Goal: Information Seeking & Learning: Learn about a topic

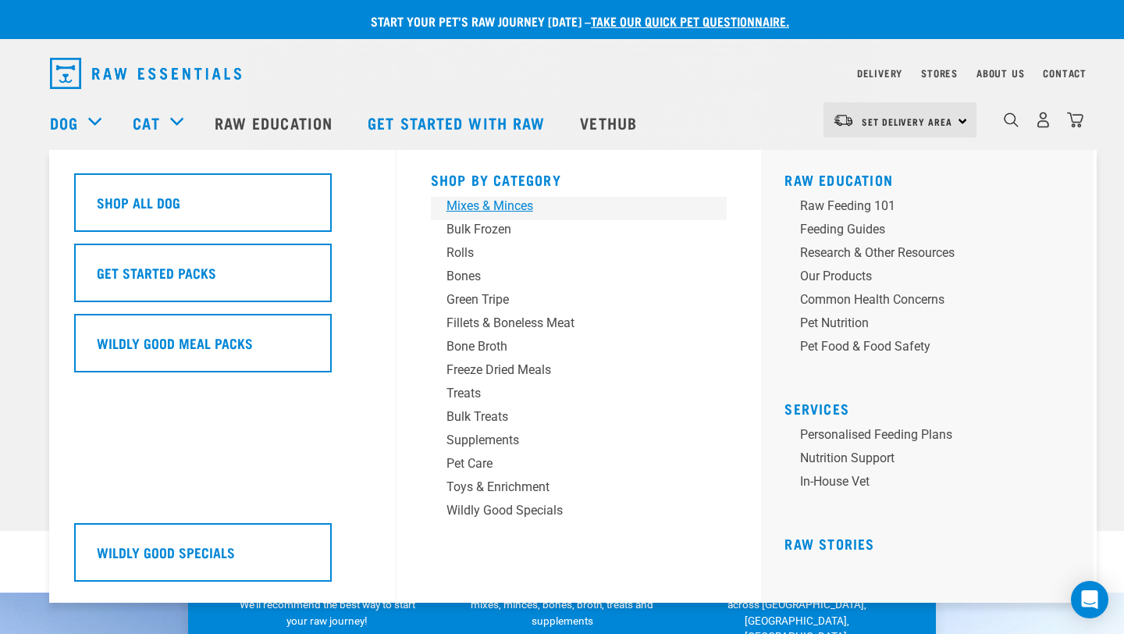
click at [498, 204] on div "Mixes & Minces" at bounding box center [569, 206] width 244 height 19
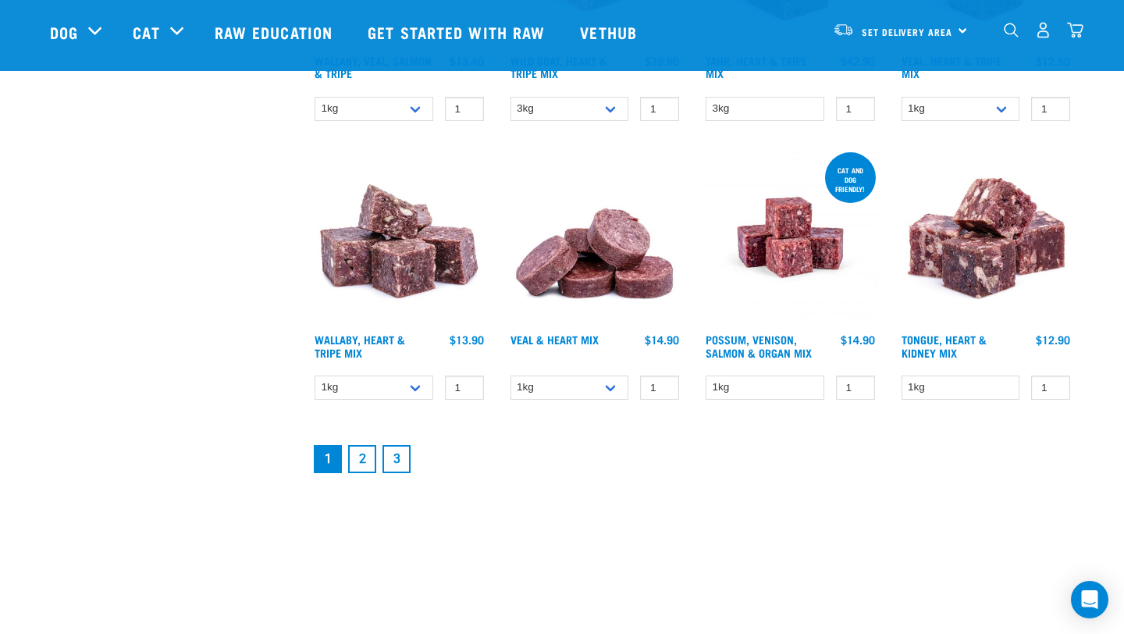
scroll to position [2045, 0]
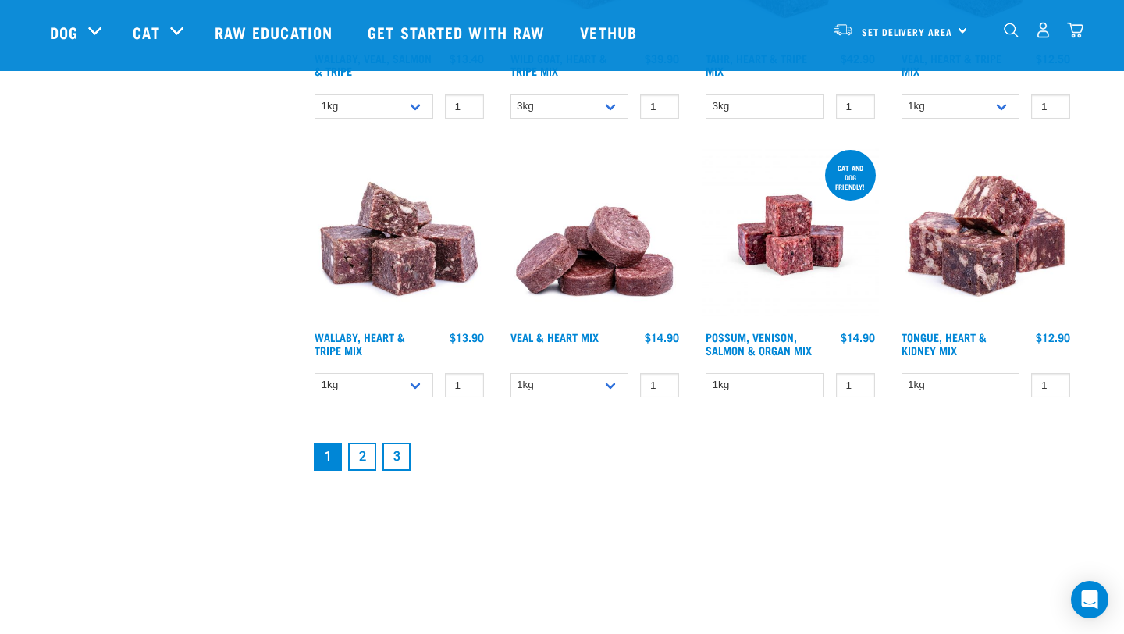
click at [363, 455] on link "2" at bounding box center [362, 457] width 28 height 28
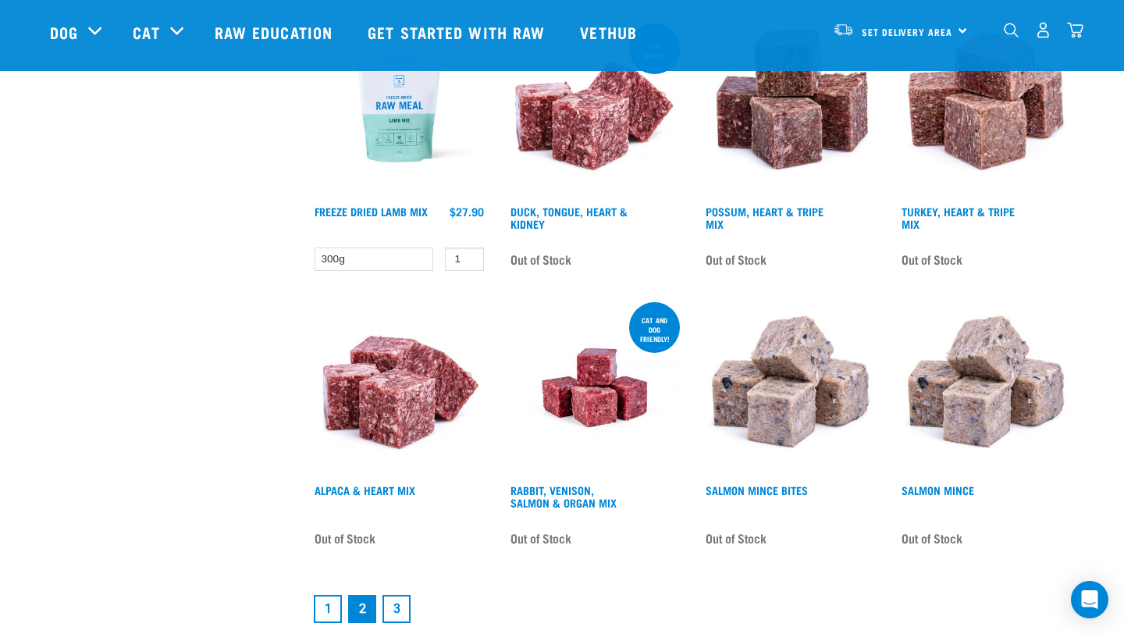
scroll to position [1887, 0]
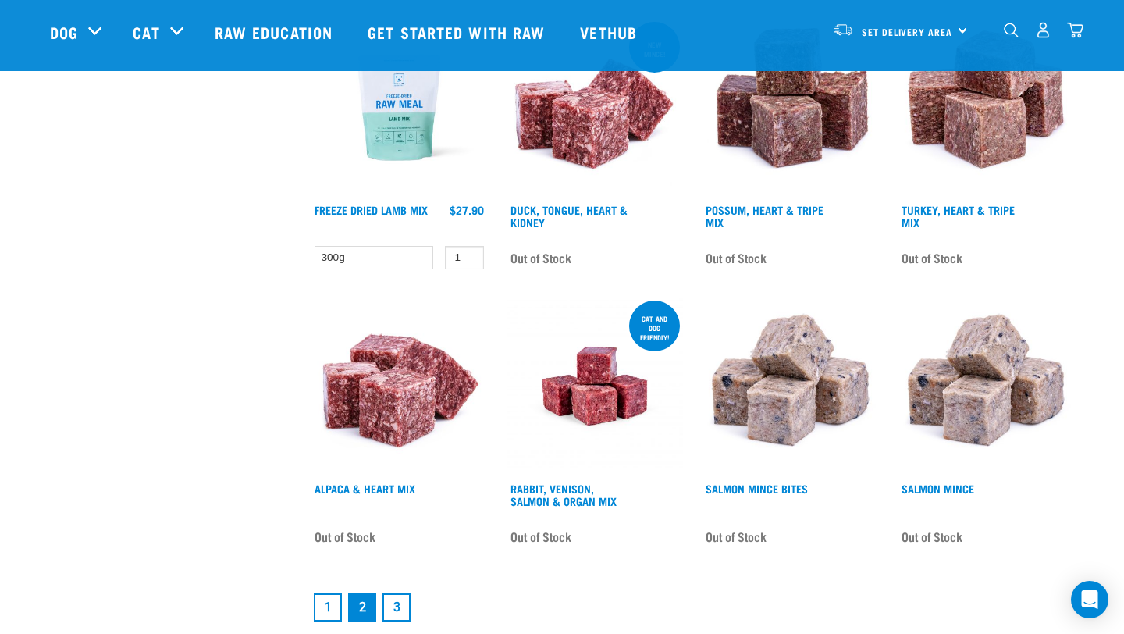
click at [401, 594] on link "3" at bounding box center [397, 607] width 28 height 28
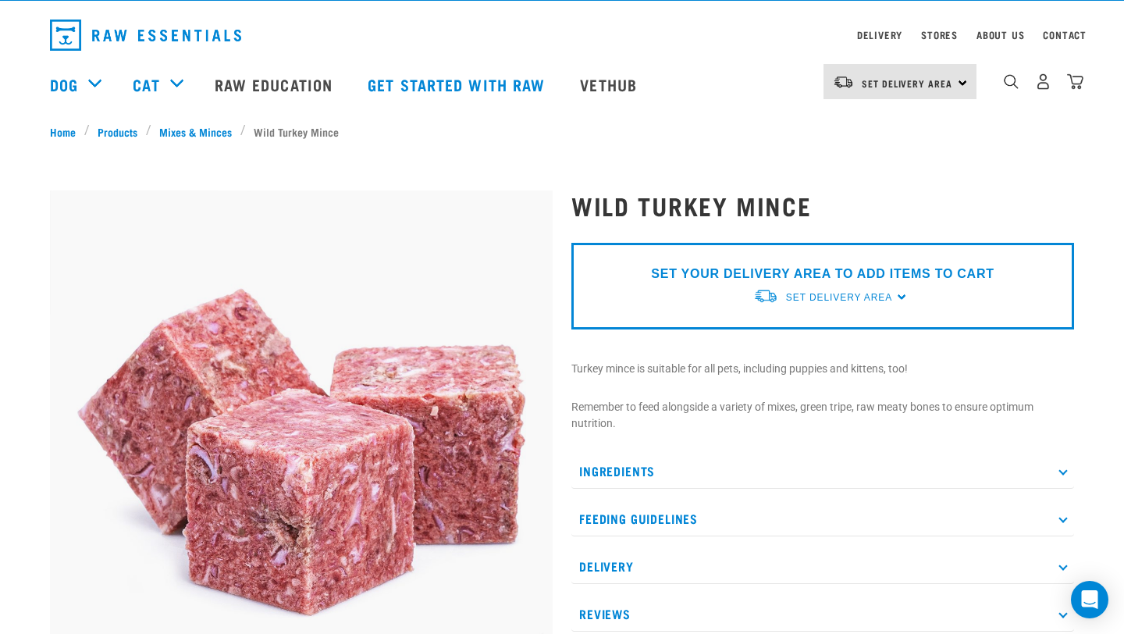
scroll to position [48, 0]
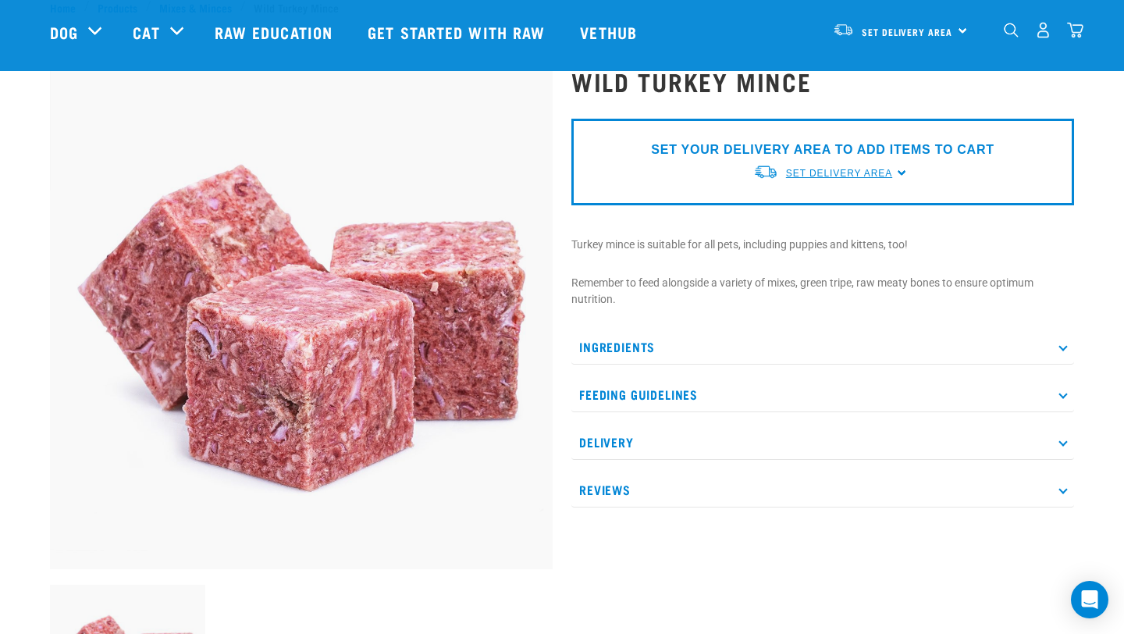
click at [871, 174] on span "Set Delivery Area" at bounding box center [839, 173] width 106 height 11
click at [825, 208] on link "[GEOGRAPHIC_DATA]" at bounding box center [831, 210] width 155 height 26
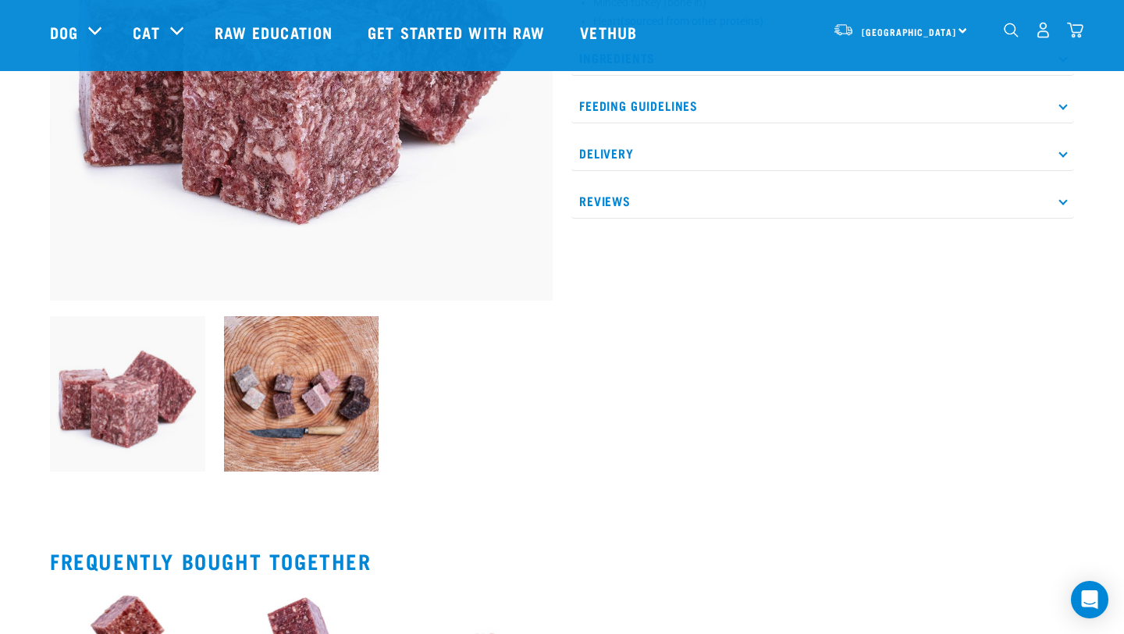
scroll to position [233, 0]
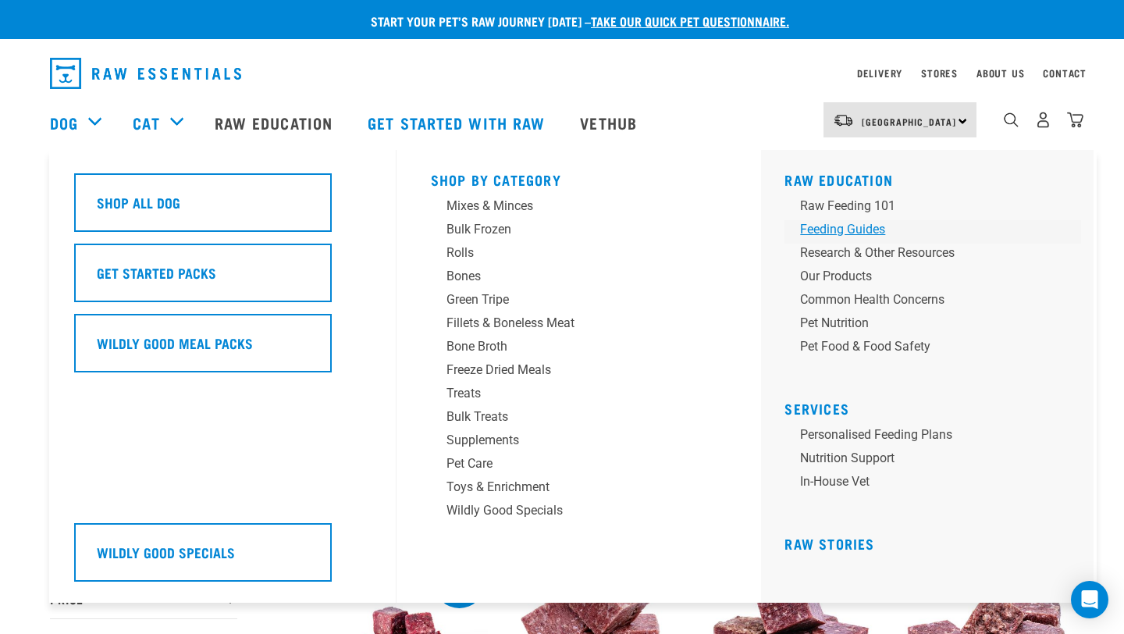
click at [856, 226] on div "Feeding Guides" at bounding box center [922, 229] width 244 height 19
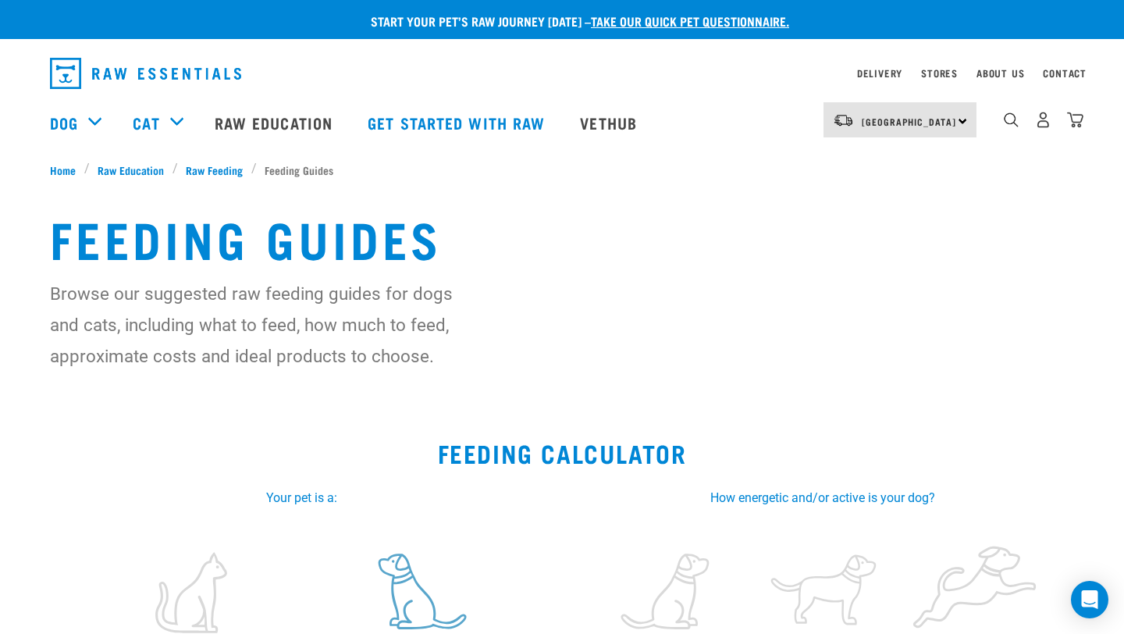
click at [412, 613] on label at bounding box center [415, 592] width 218 height 133
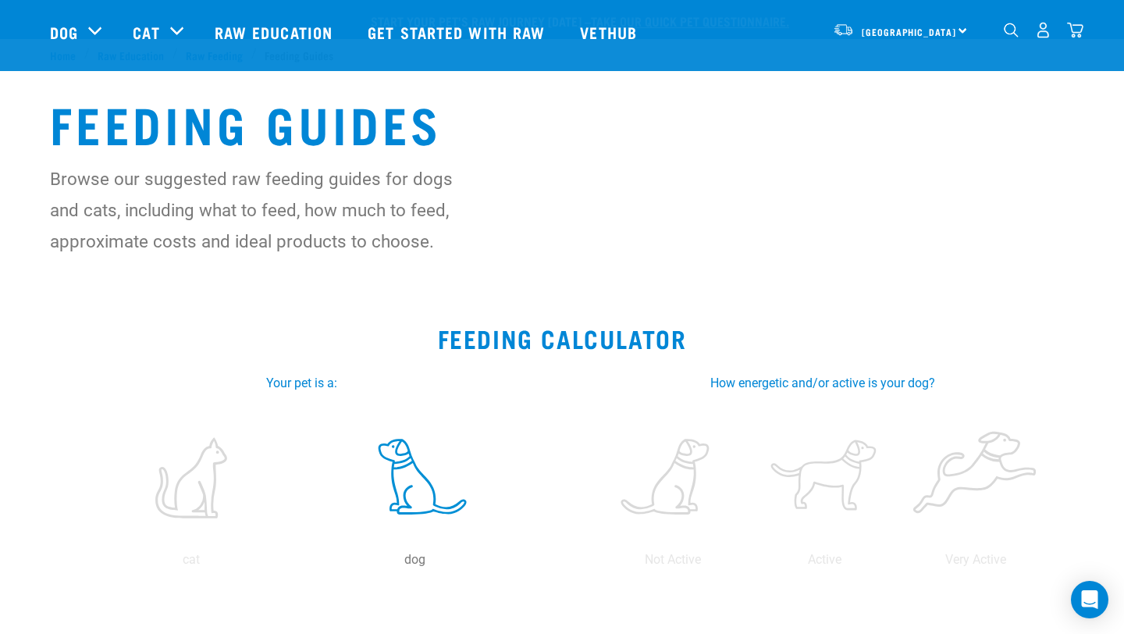
scroll to position [362, 0]
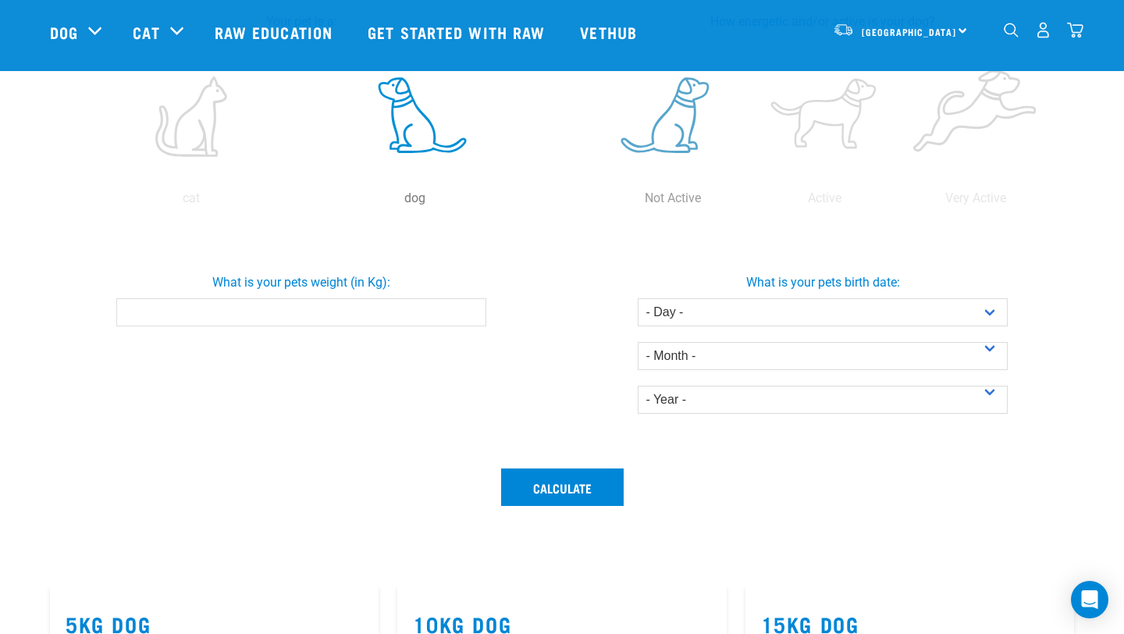
click at [675, 127] on label at bounding box center [672, 116] width 145 height 133
click at [597, 202] on input "radio" at bounding box center [597, 202] width 0 height 0
click at [421, 308] on input "What is your pets weight (in Kg):" at bounding box center [300, 312] width 369 height 28
type input "5"
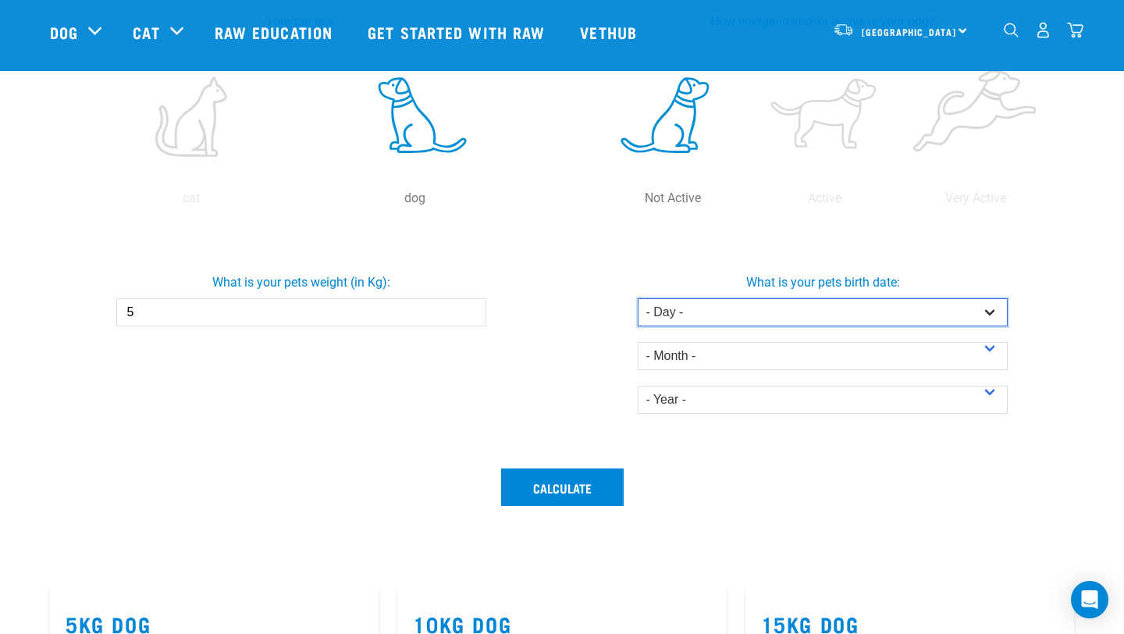
click at [751, 314] on select "- Day - 1 2 3 4 5 6 7 8 9 10 11 12 13 14 15 16 17 18 19 20 21 22 23 24 25 26 27" at bounding box center [822, 312] width 369 height 28
select select "10"
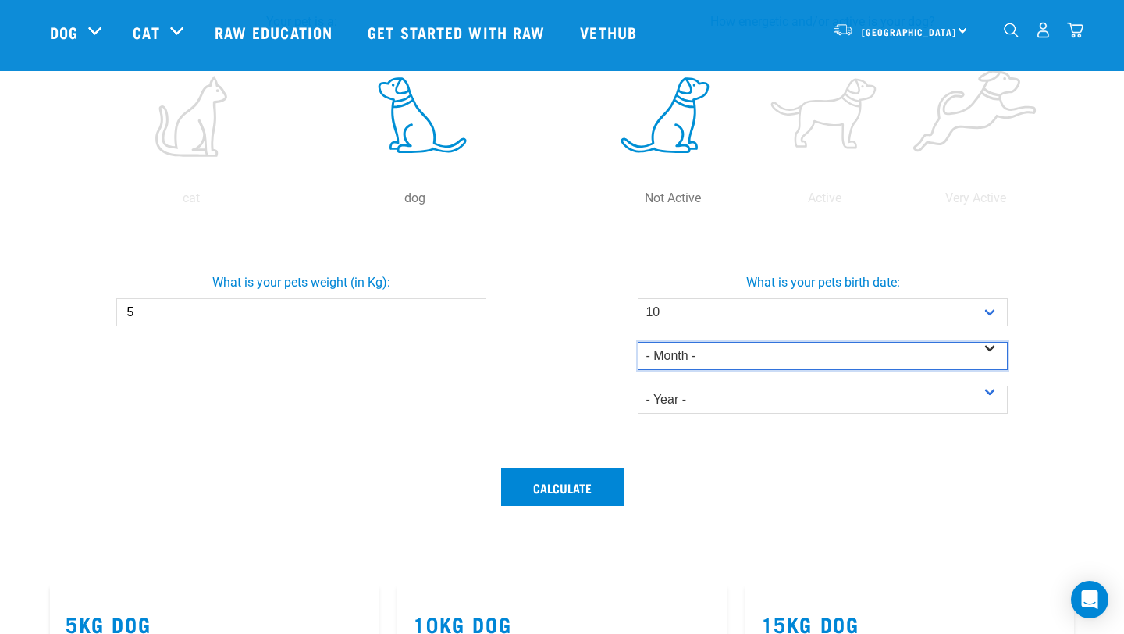
click at [727, 365] on select "- Month - January February March April May June July August September October N…" at bounding box center [822, 356] width 369 height 28
select select "January"
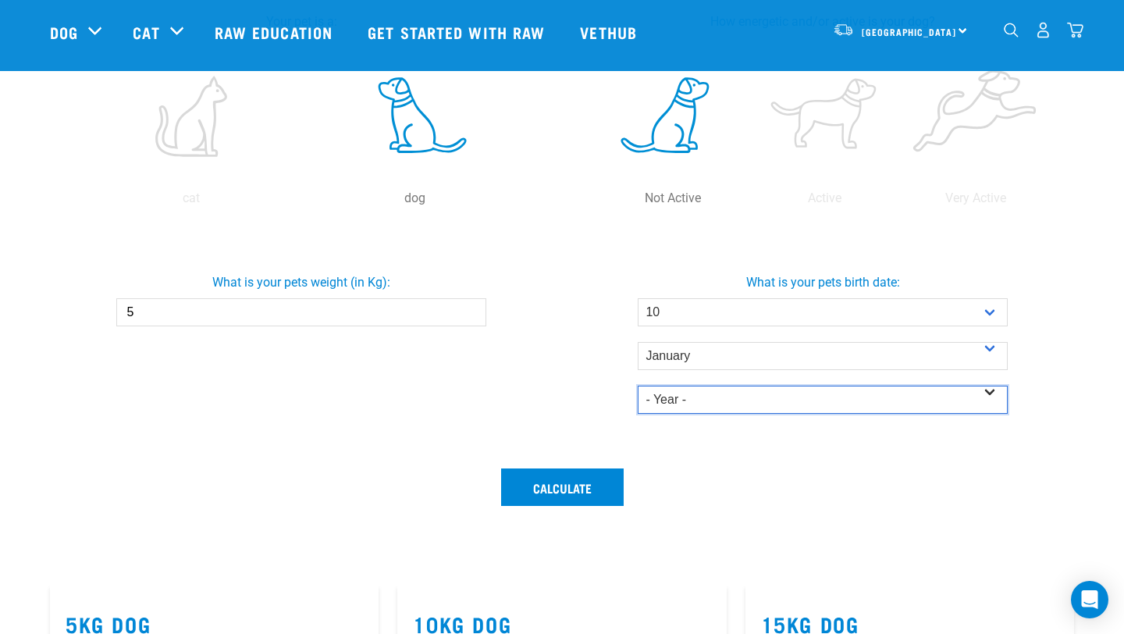
click at [718, 393] on select "- Year - 2025 2024 2023 2022 2021 2020 2019 2018 2017 2016 2015 2014" at bounding box center [822, 400] width 369 height 28
select select "2025"
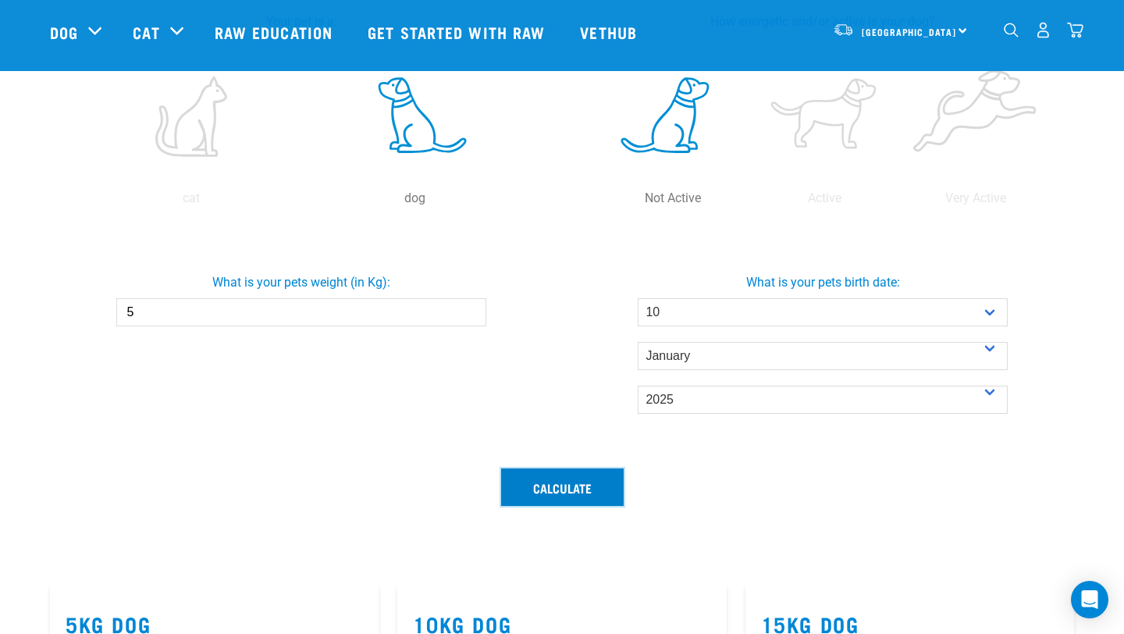
click at [578, 481] on button "Calculate" at bounding box center [562, 487] width 123 height 37
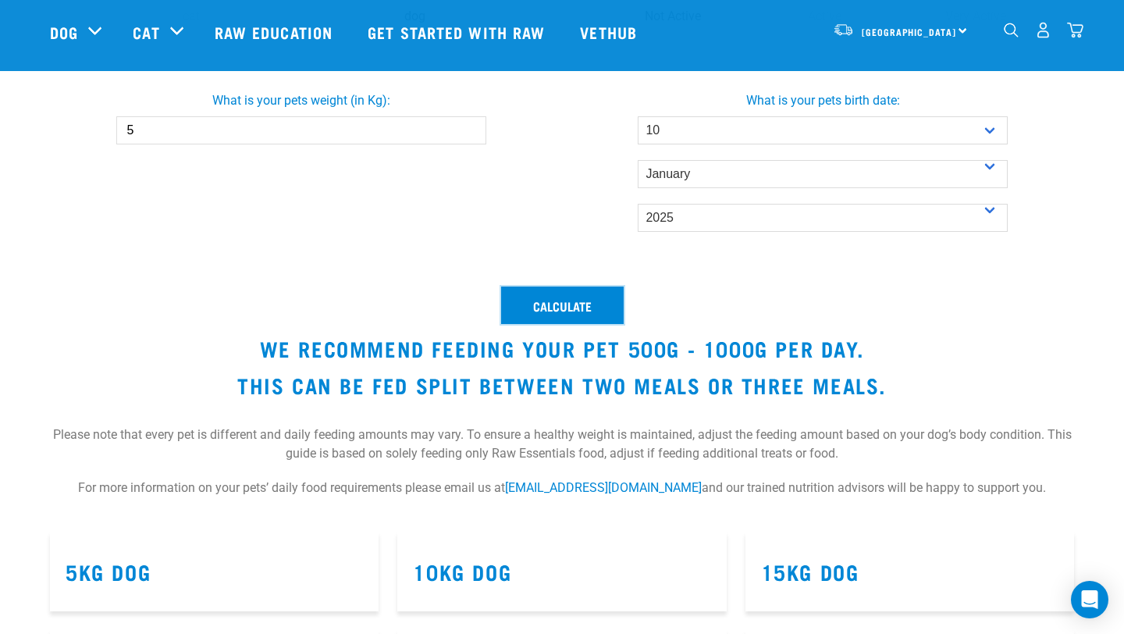
scroll to position [459, 0]
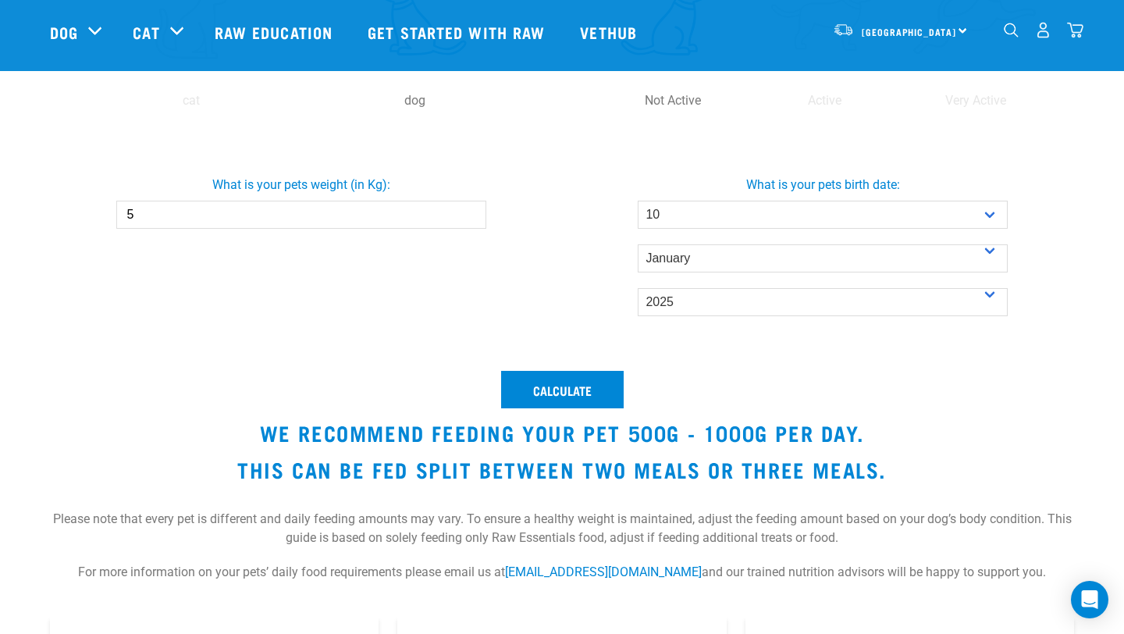
click at [431, 220] on input "5" at bounding box center [300, 215] width 369 height 28
click at [474, 222] on input "5" at bounding box center [300, 215] width 369 height 28
type input "4.5"
click at [614, 391] on button "Calculate" at bounding box center [562, 389] width 123 height 37
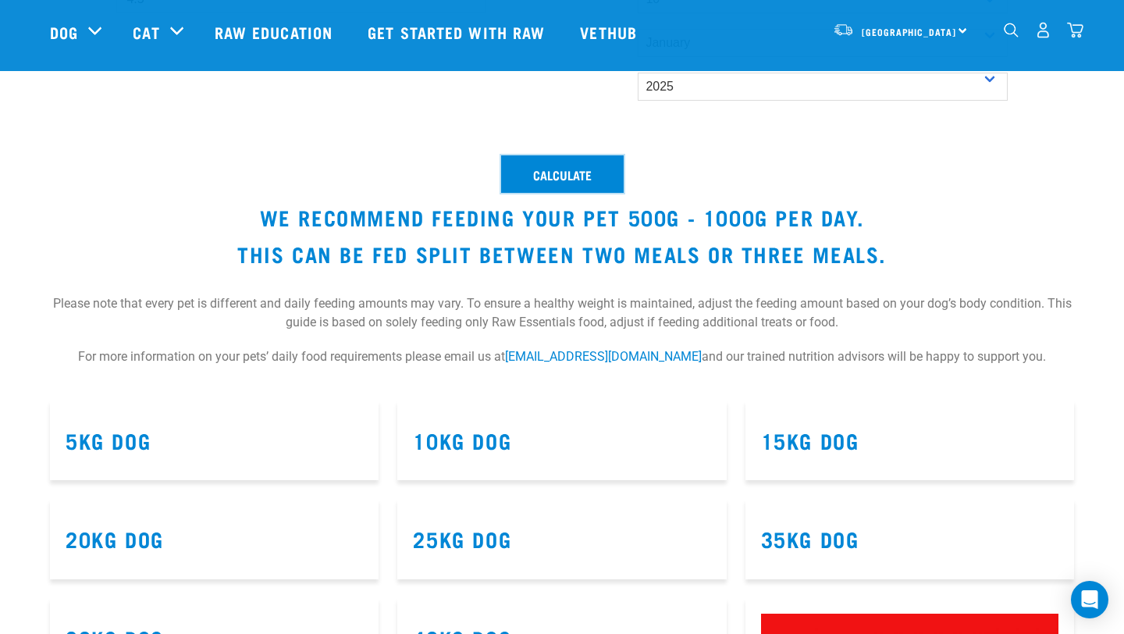
scroll to position [680, 0]
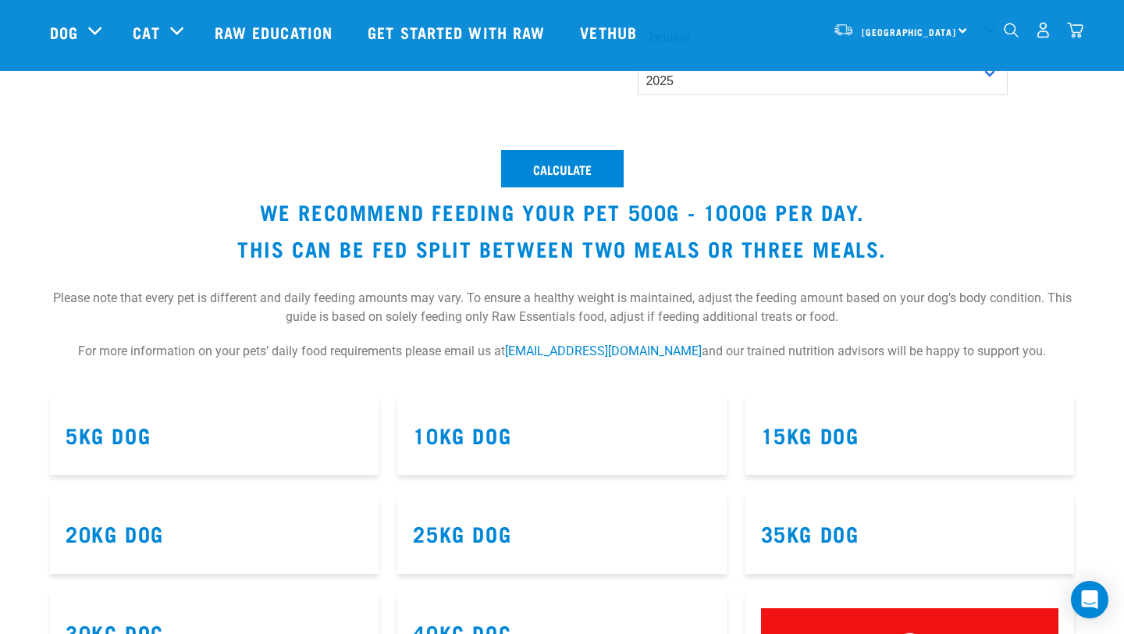
click at [255, 444] on h3 "5kg Dog" at bounding box center [215, 435] width 298 height 24
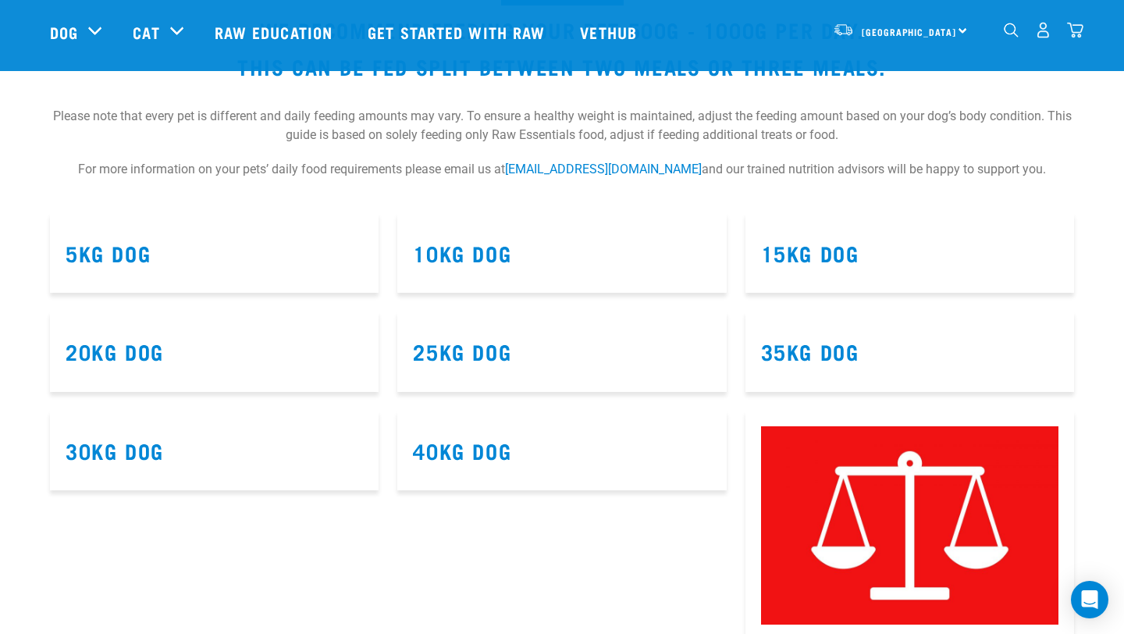
scroll to position [870, 0]
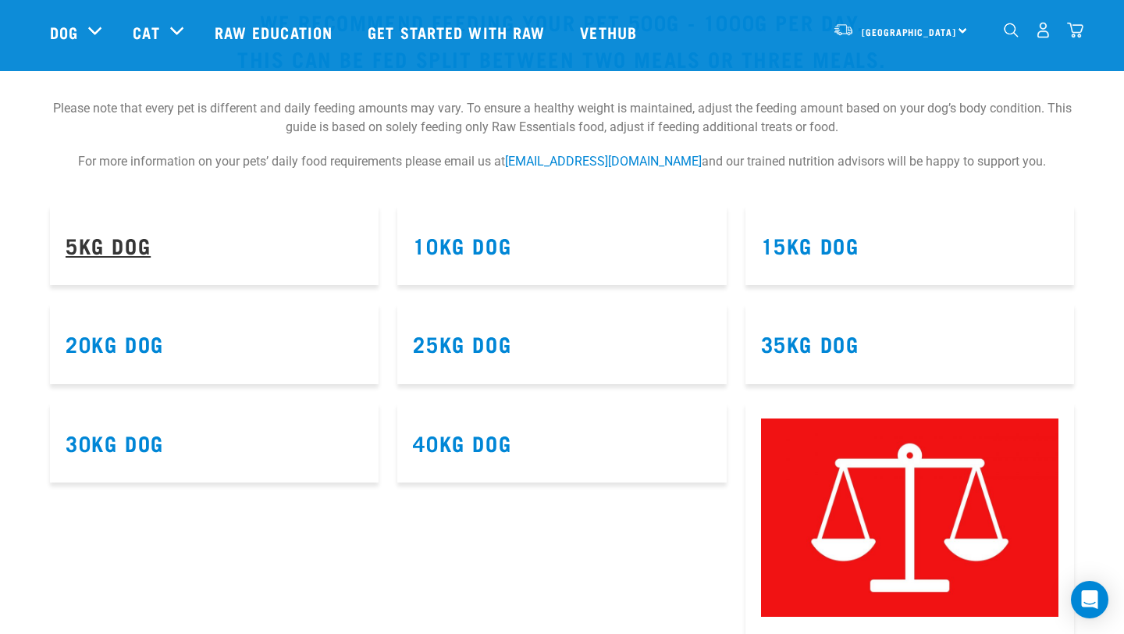
click at [105, 246] on link "5kg Dog" at bounding box center [108, 245] width 85 height 12
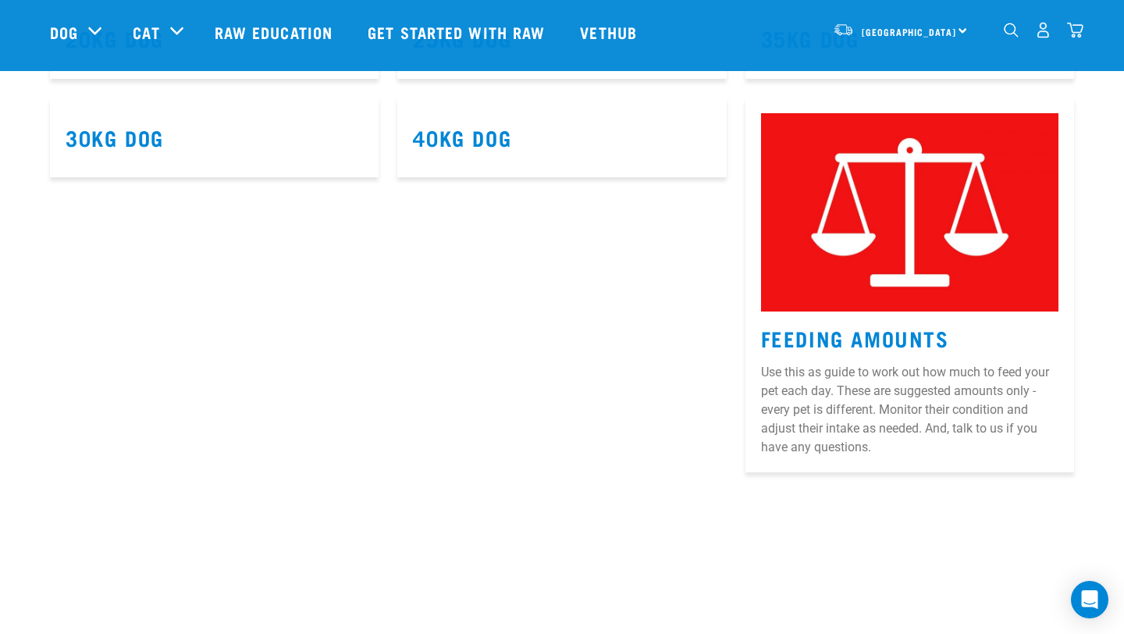
scroll to position [1185, 0]
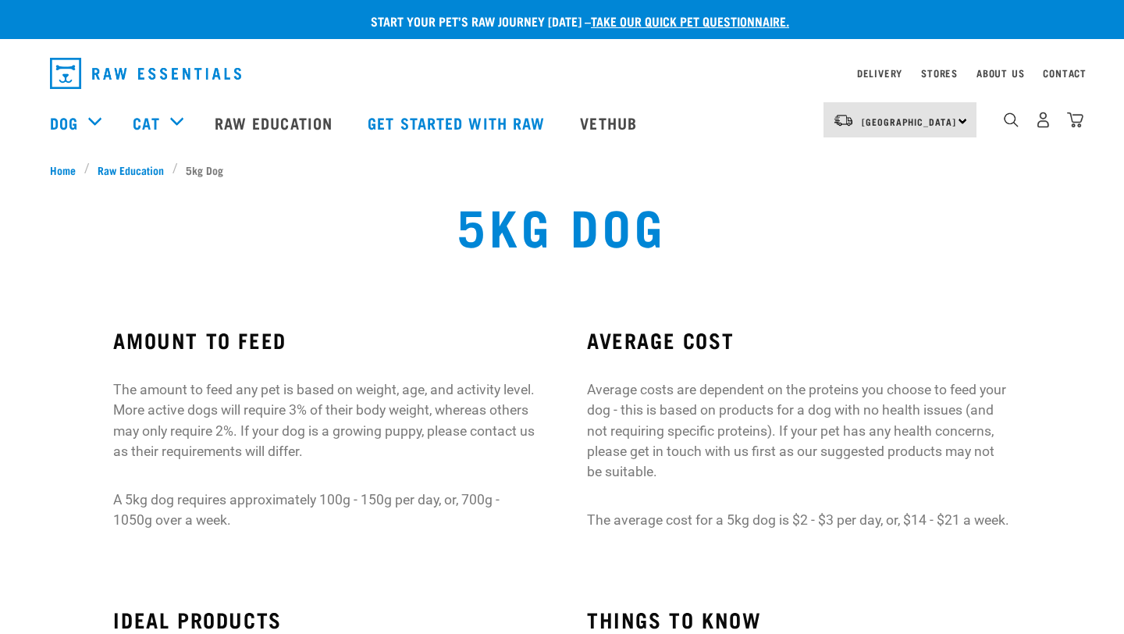
scroll to position [2, 0]
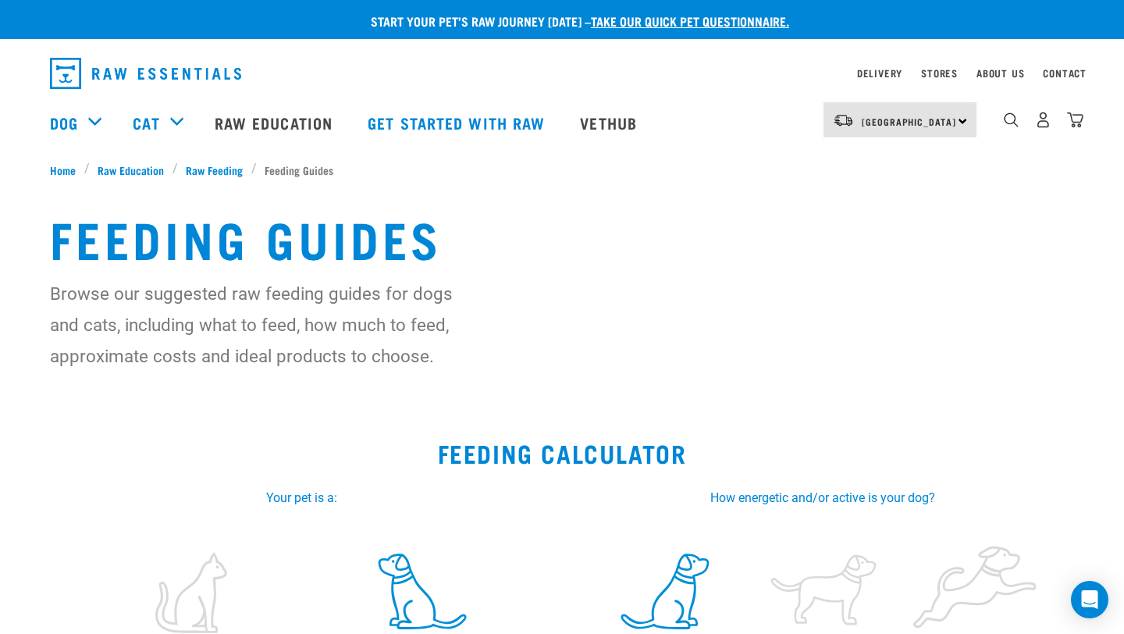
select select "10"
select select "January"
select select "2025"
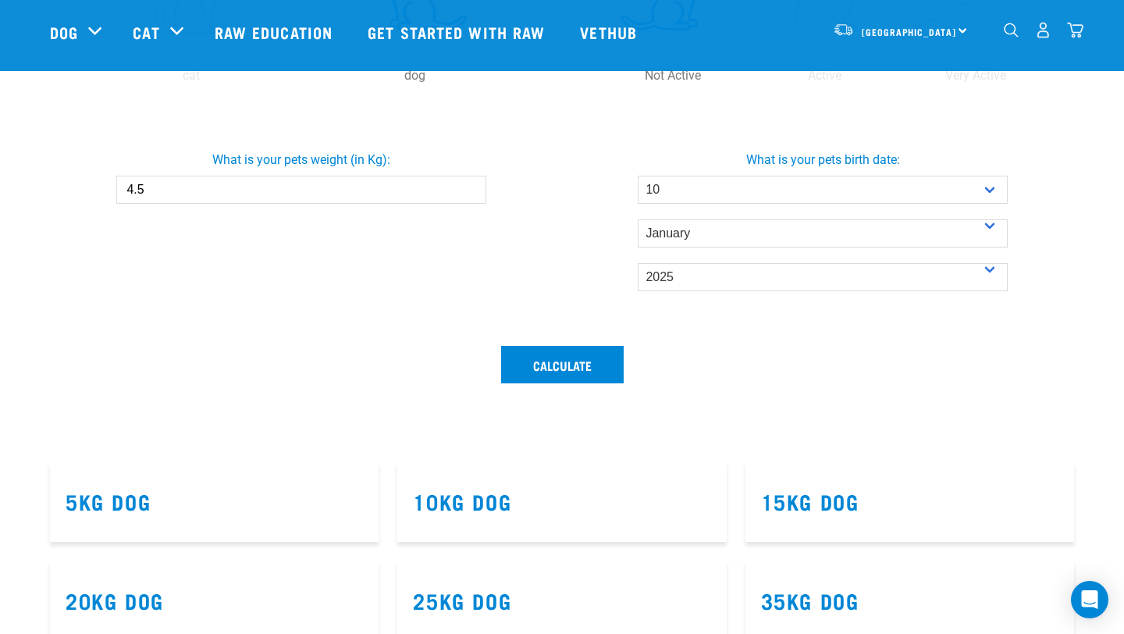
scroll to position [555, 0]
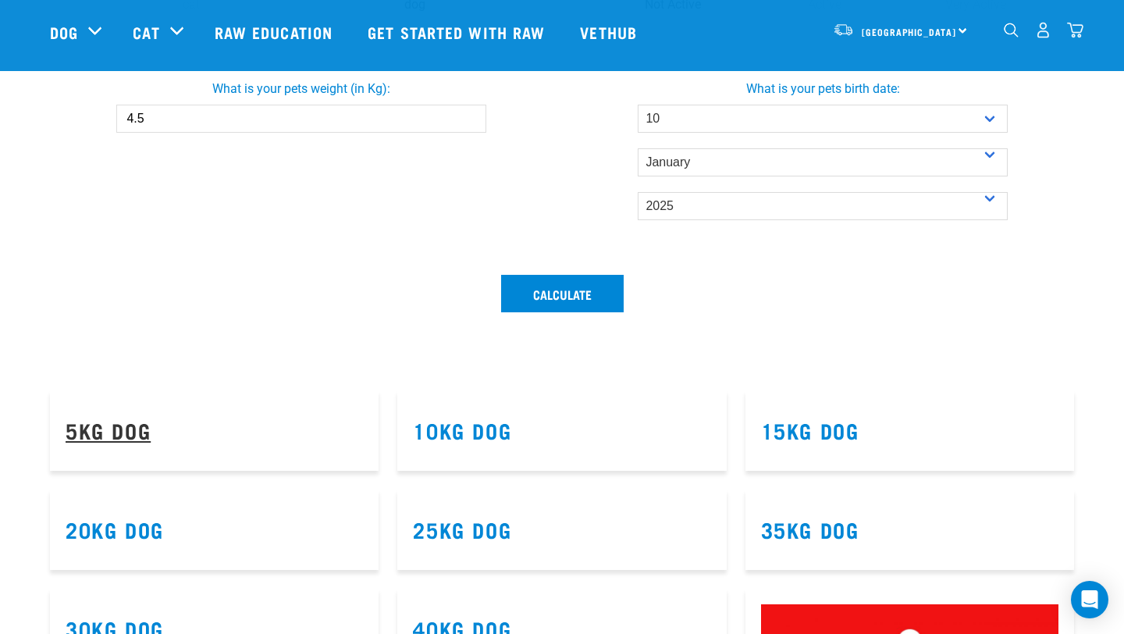
click at [106, 428] on link "5kg Dog" at bounding box center [108, 430] width 85 height 12
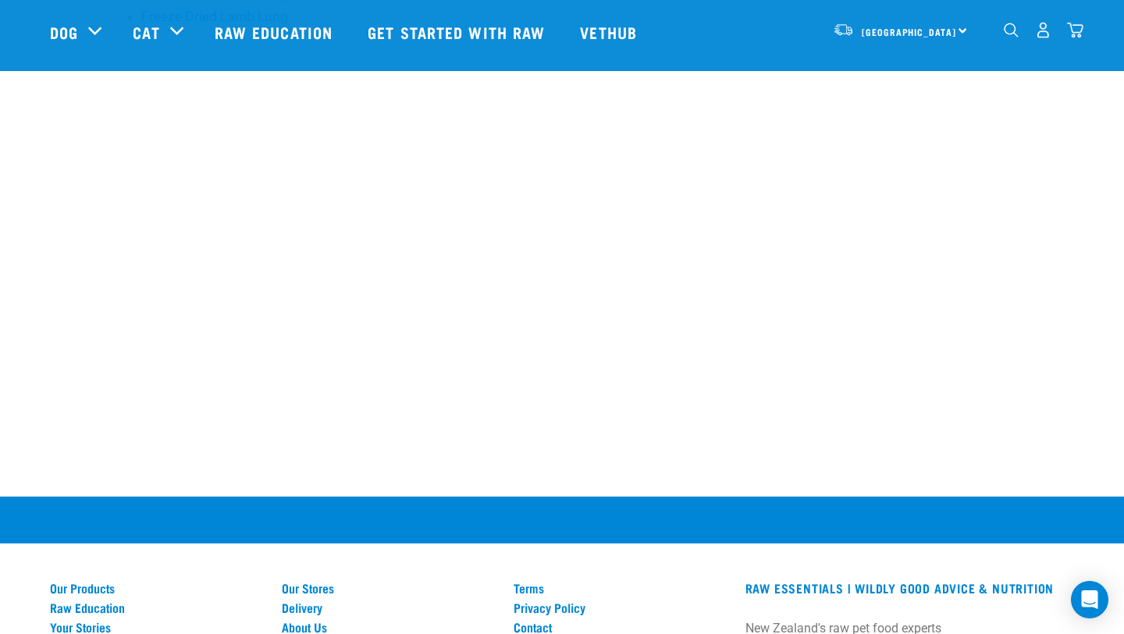
scroll to position [1072, 0]
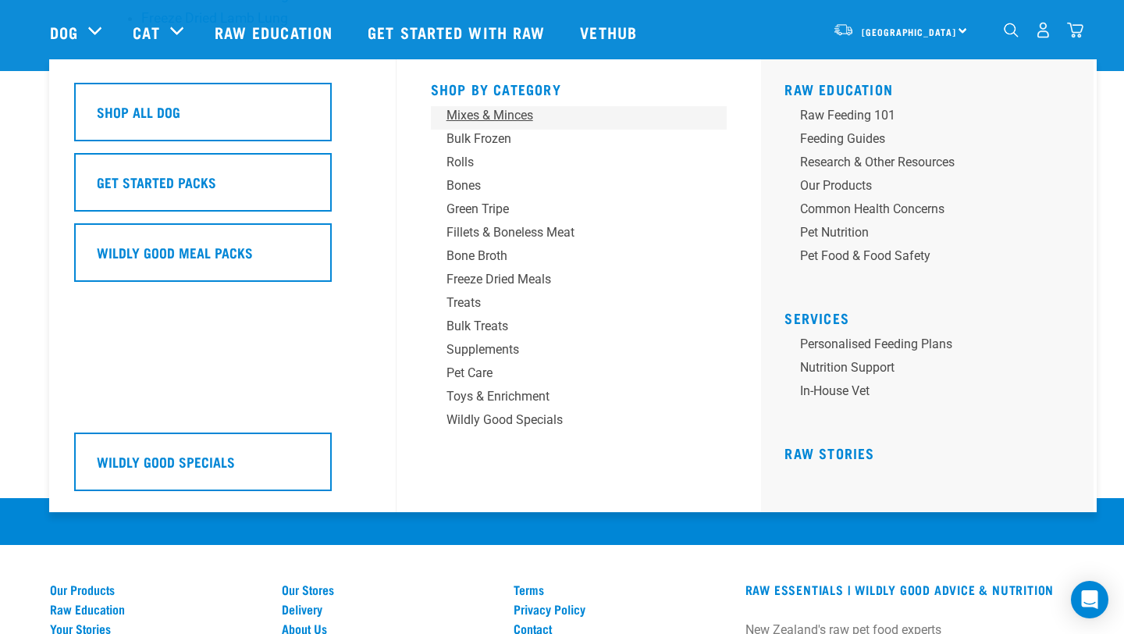
click at [494, 113] on div "Mixes & Minces" at bounding box center [569, 115] width 244 height 19
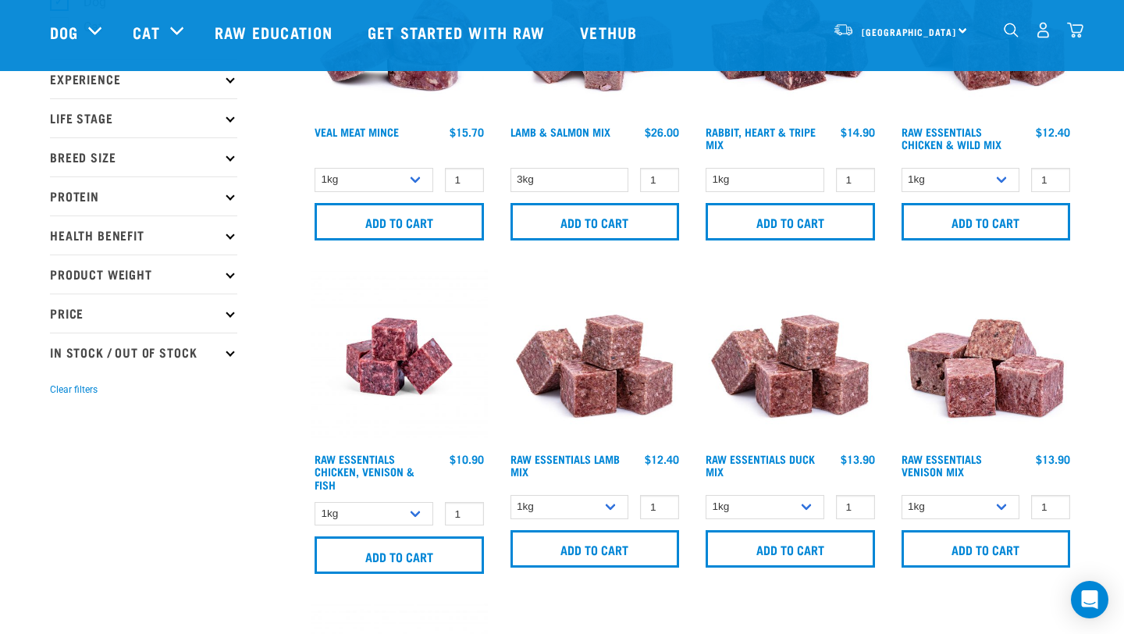
scroll to position [187, 0]
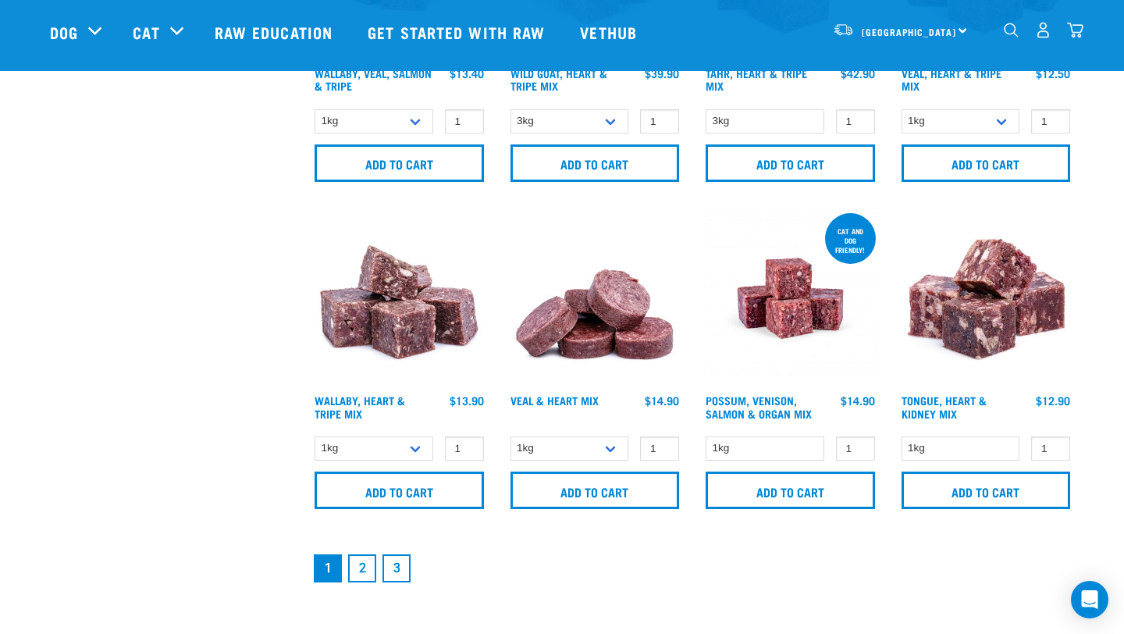
scroll to position [2230, 0]
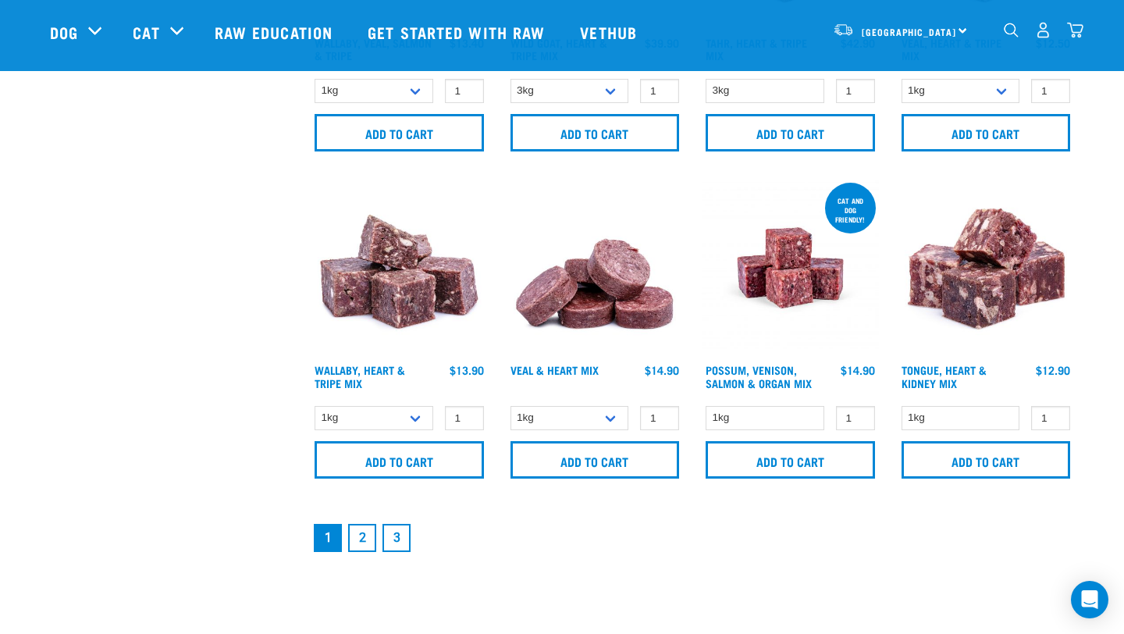
click at [368, 533] on link "2" at bounding box center [362, 538] width 28 height 28
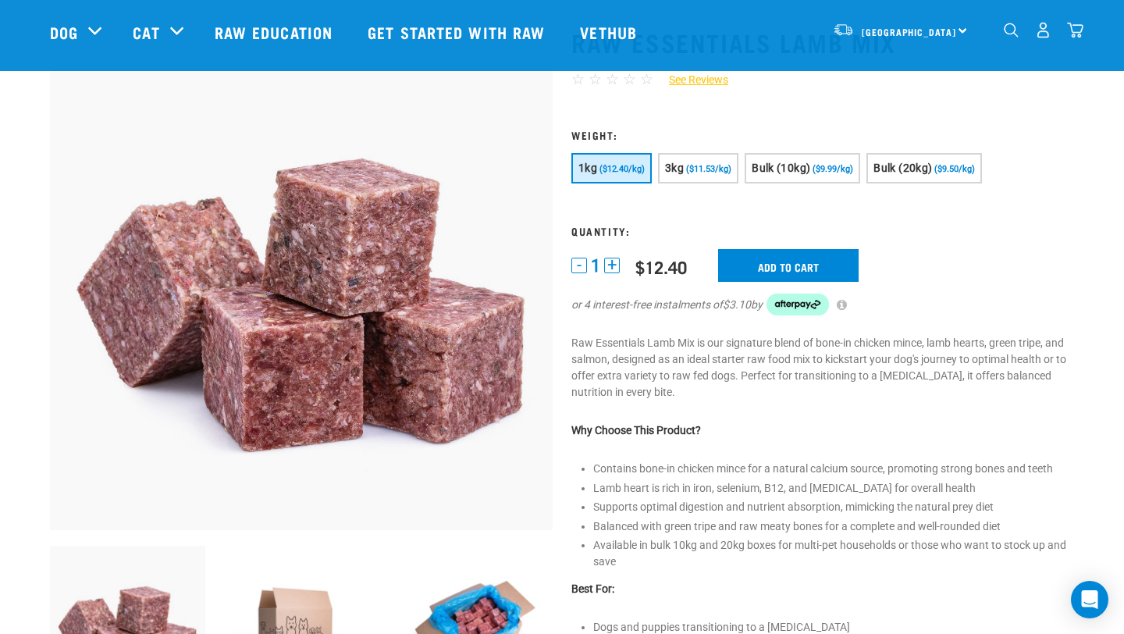
scroll to position [87, 0]
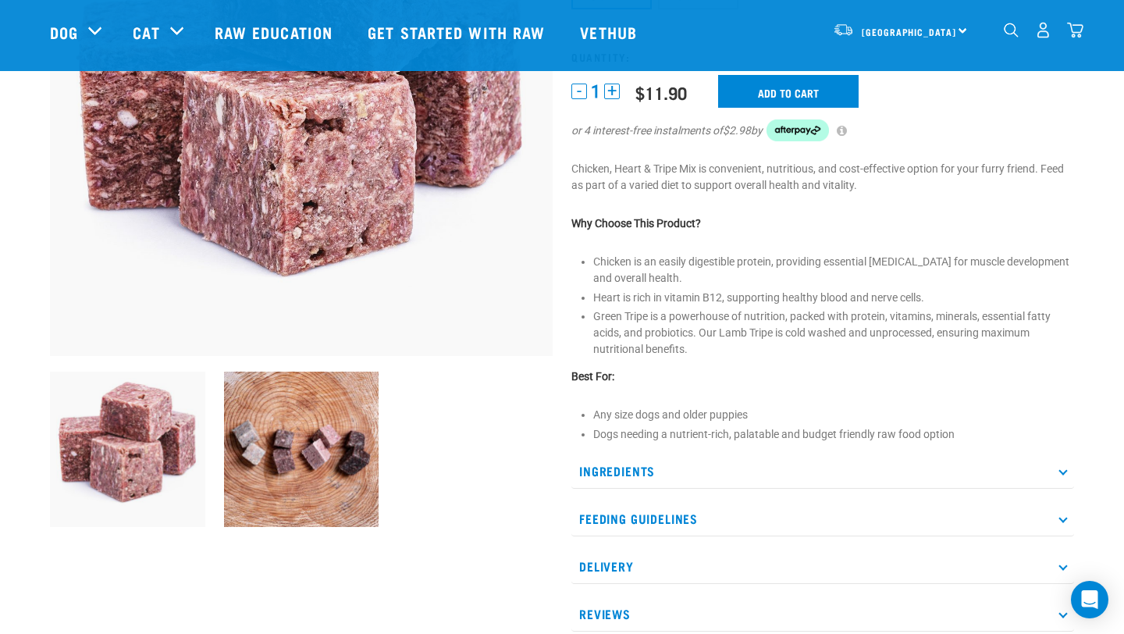
scroll to position [248, 0]
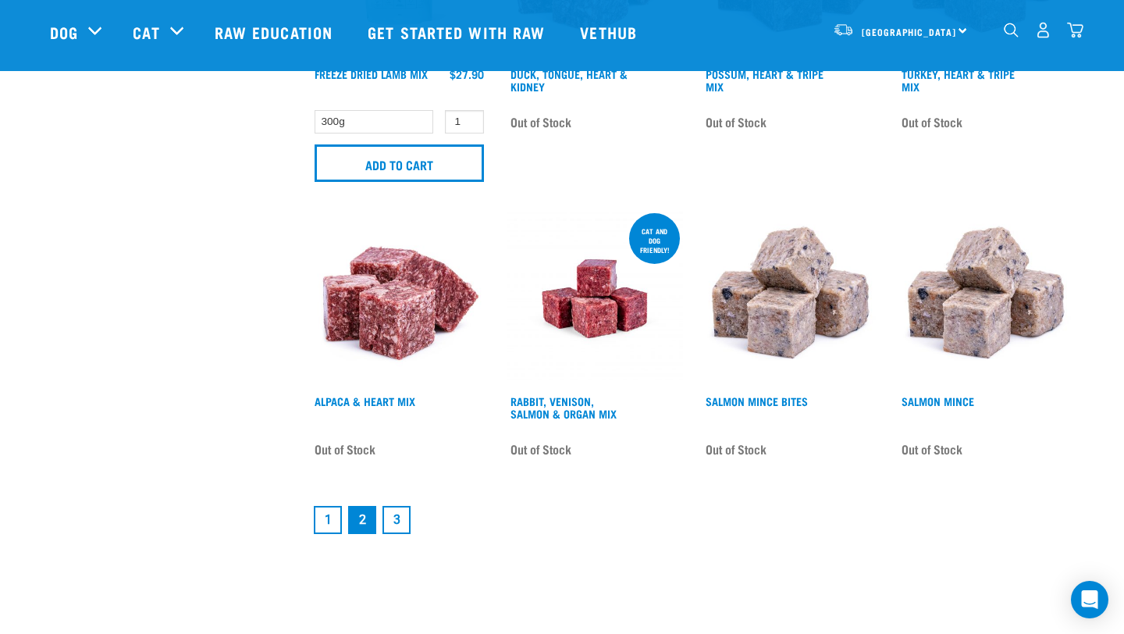
scroll to position [2194, 0]
